Goal: Task Accomplishment & Management: Manage account settings

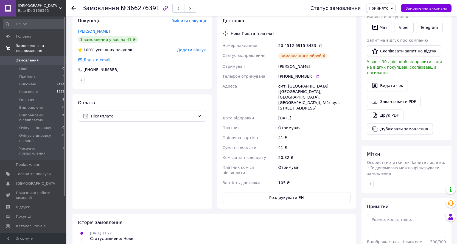
scroll to position [110, 0]
click at [38, 58] on span "Замовлення" at bounding box center [33, 60] width 35 height 5
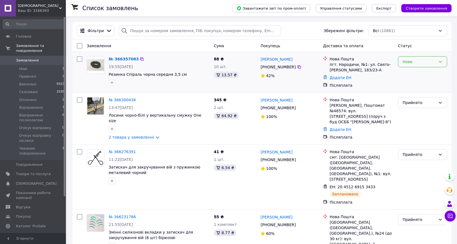
click at [407, 61] on div "Нове" at bounding box center [419, 62] width 33 height 6
click at [407, 73] on li "Прийнято" at bounding box center [422, 74] width 49 height 10
click at [30, 181] on span "[DEMOGRAPHIC_DATA]" at bounding box center [36, 183] width 41 height 5
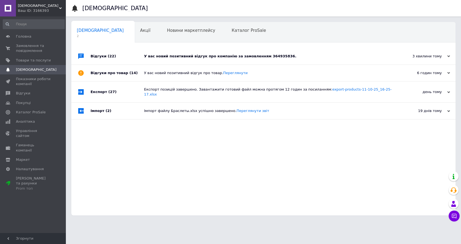
click at [347, 54] on div "У вас новий позитивний відгук про компанію за замовленням 364935836." at bounding box center [269, 56] width 251 height 5
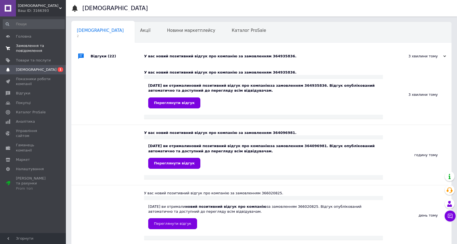
click at [21, 47] on span "Замовлення та повідомлення" at bounding box center [33, 48] width 35 height 10
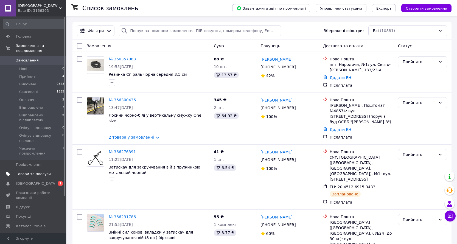
click at [24, 169] on link "Товари та послуги" at bounding box center [34, 173] width 68 height 9
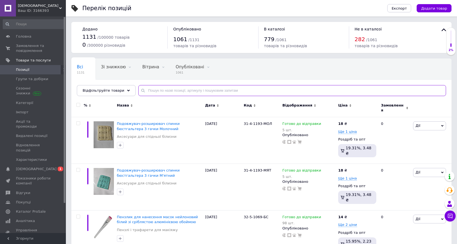
click at [201, 86] on input "text" at bounding box center [292, 90] width 308 height 11
type input "1320"
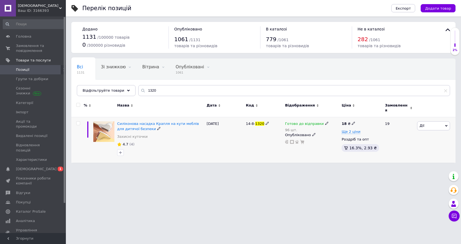
click at [437, 122] on span "Дії" at bounding box center [433, 125] width 33 height 9
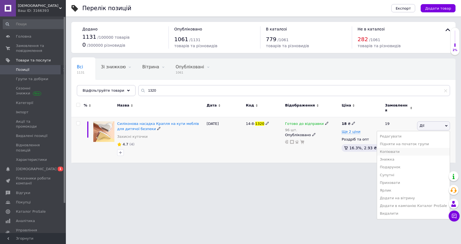
click at [405, 148] on li "Копіювати" at bounding box center [413, 152] width 73 height 8
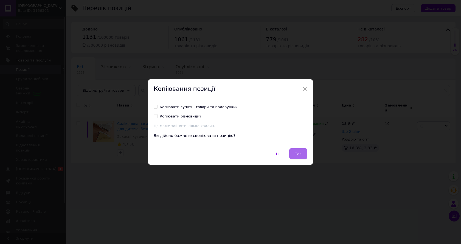
click at [300, 152] on span "Так" at bounding box center [298, 154] width 7 height 4
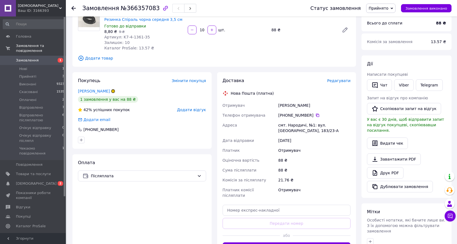
scroll to position [55, 0]
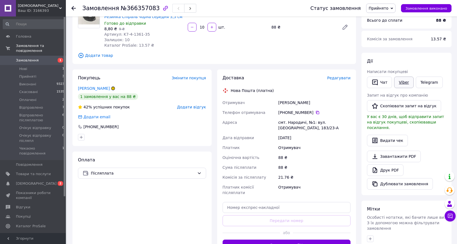
click at [404, 85] on link "Viber" at bounding box center [403, 83] width 19 height 12
drag, startPoint x: 148, startPoint y: 9, endPoint x: 124, endPoint y: 8, distance: 24.2
click at [124, 8] on span "№366357083" at bounding box center [140, 8] width 39 height 7
drag, startPoint x: 150, startPoint y: 9, endPoint x: 122, endPoint y: 8, distance: 28.3
click at [122, 8] on span "№366357083" at bounding box center [140, 8] width 39 height 7
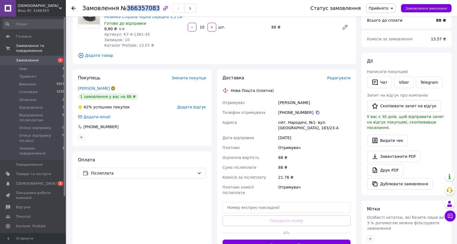
copy span "366357083"
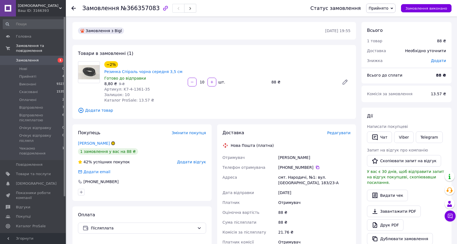
click at [338, 133] on span "Редагувати" at bounding box center [338, 133] width 23 height 4
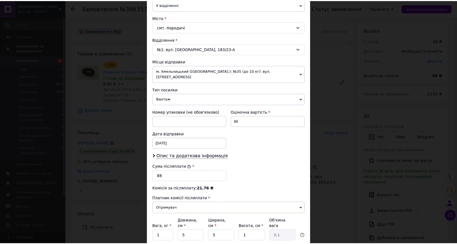
scroll to position [165, 0]
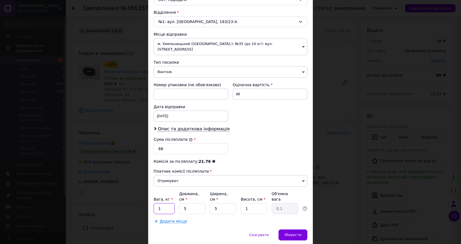
drag, startPoint x: 163, startPoint y: 194, endPoint x: 151, endPoint y: 192, distance: 12.5
click at [151, 192] on div "Спосіб доставки Нова Пошта (платна) Платник Отримувач Відправник Прізвище отрим…" at bounding box center [230, 50] width 165 height 358
type input "0.2"
click at [293, 217] on div "Спосіб доставки Нова Пошта (платна) Платник Отримувач Відправник Прізвище отрим…" at bounding box center [230, 50] width 165 height 358
click at [293, 233] on span "Зберегти" at bounding box center [292, 235] width 17 height 4
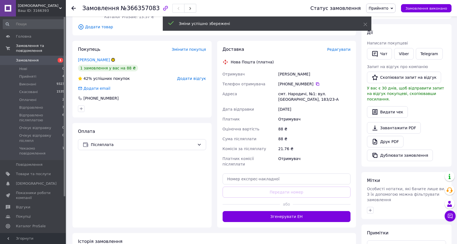
scroll to position [110, 0]
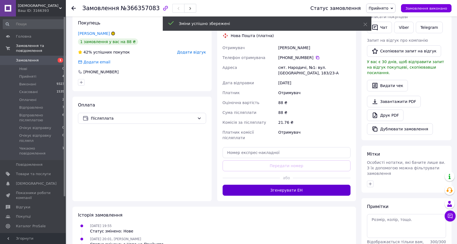
click at [294, 189] on button "Згенерувати ЕН" at bounding box center [287, 190] width 128 height 11
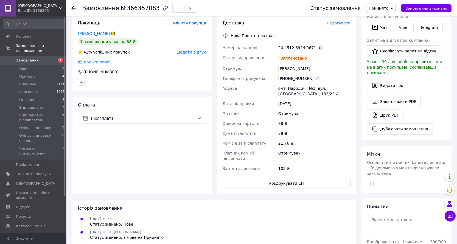
click at [319, 49] on icon at bounding box center [320, 47] width 3 height 3
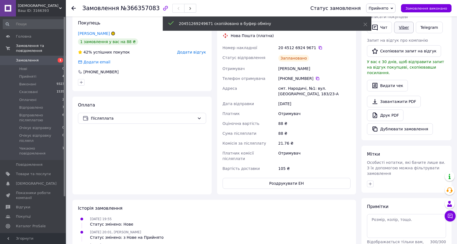
click at [402, 27] on link "Viber" at bounding box center [403, 28] width 19 height 12
